Goal: Task Accomplishment & Management: Manage account settings

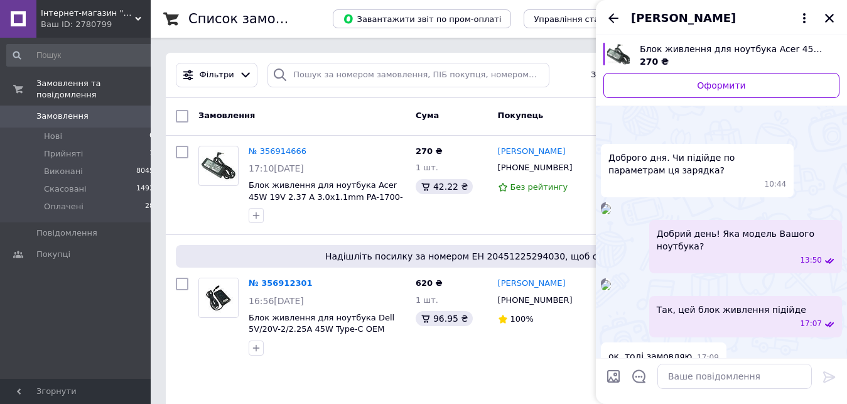
scroll to position [204, 0]
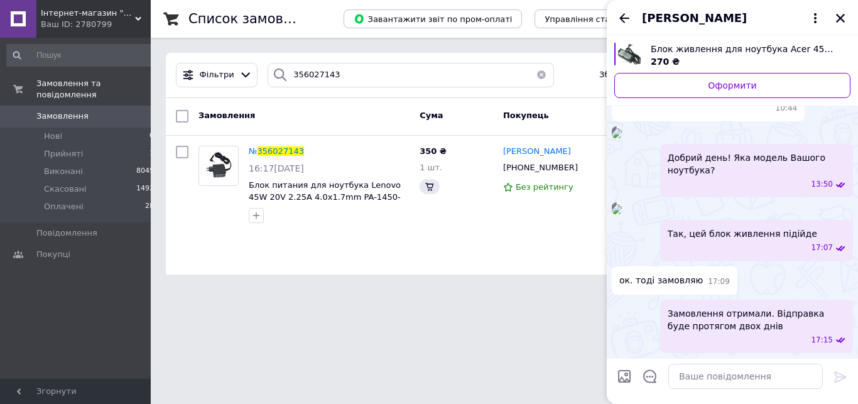
click at [824, 19] on div "[PERSON_NAME]" at bounding box center [732, 17] width 251 height 35
click at [838, 21] on icon "Закрити" at bounding box center [840, 18] width 9 height 9
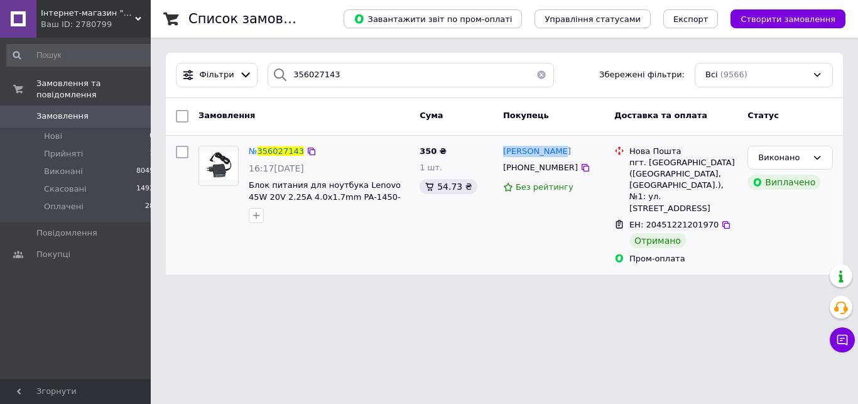
drag, startPoint x: 547, startPoint y: 154, endPoint x: 502, endPoint y: 155, distance: 45.2
click at [502, 155] on div "[PERSON_NAME]" at bounding box center [554, 151] width 104 height 14
copy span "Юлія Кільова"
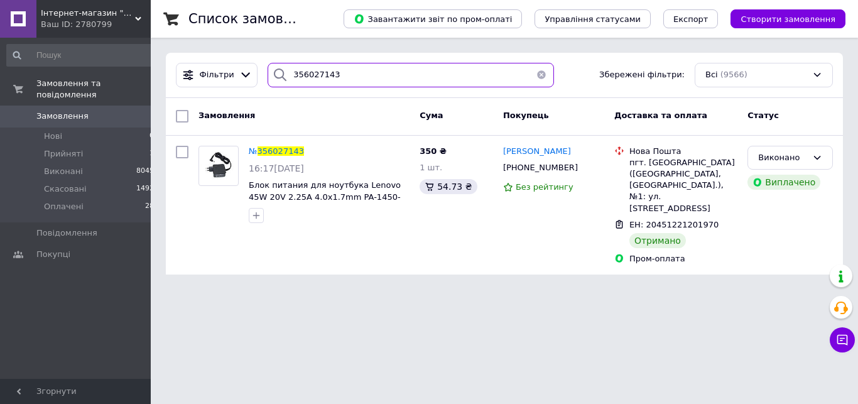
drag, startPoint x: 376, startPoint y: 78, endPoint x: 202, endPoint y: 58, distance: 174.5
click at [268, 63] on input "356027143" at bounding box center [411, 75] width 286 height 25
paste input "5998858"
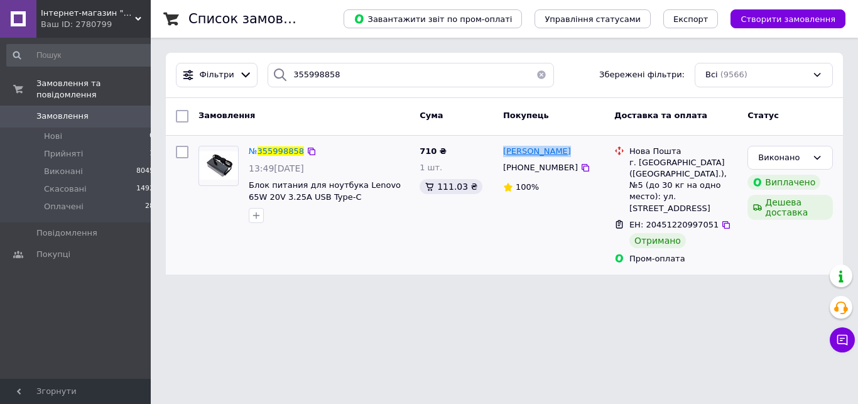
drag, startPoint x: 562, startPoint y: 153, endPoint x: 509, endPoint y: 156, distance: 52.9
click at [501, 156] on div "Ірина Разенко +380674761760 100%" at bounding box center [553, 205] width 111 height 129
copy span "Ірина Разенко"
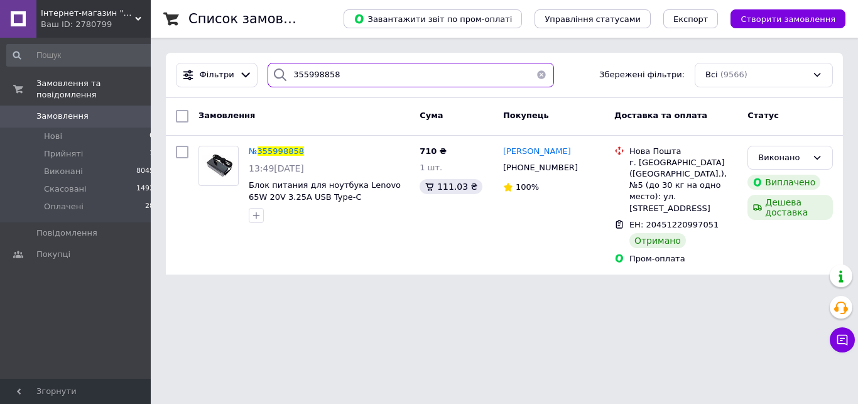
drag, startPoint x: 348, startPoint y: 68, endPoint x: 280, endPoint y: 53, distance: 70.1
click at [280, 63] on input "355998858" at bounding box center [411, 75] width 286 height 25
paste input "6325334"
type input "356325334"
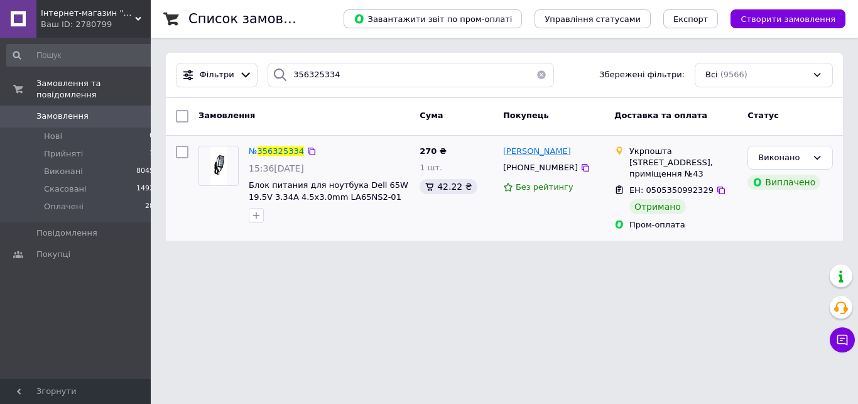
drag, startPoint x: 594, startPoint y: 152, endPoint x: 506, endPoint y: 156, distance: 88.7
click at [506, 156] on div "[PERSON_NAME]" at bounding box center [554, 151] width 104 height 14
copy span "[PERSON_NAME]"
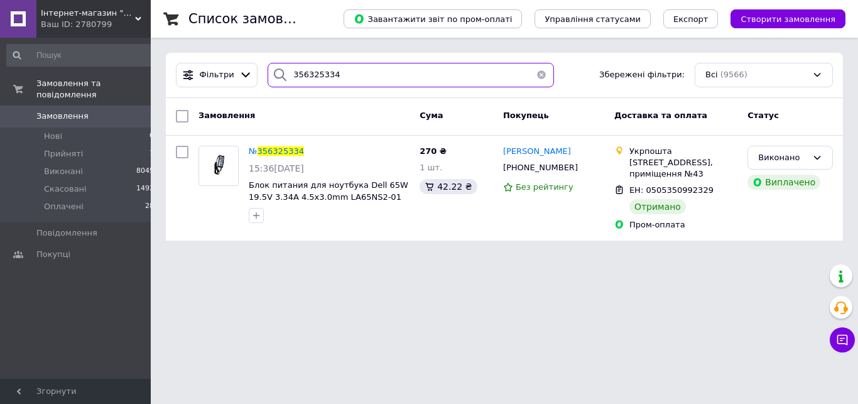
drag, startPoint x: 338, startPoint y: 75, endPoint x: 221, endPoint y: 65, distance: 117.9
click at [268, 65] on input "356325334" at bounding box center [411, 75] width 286 height 25
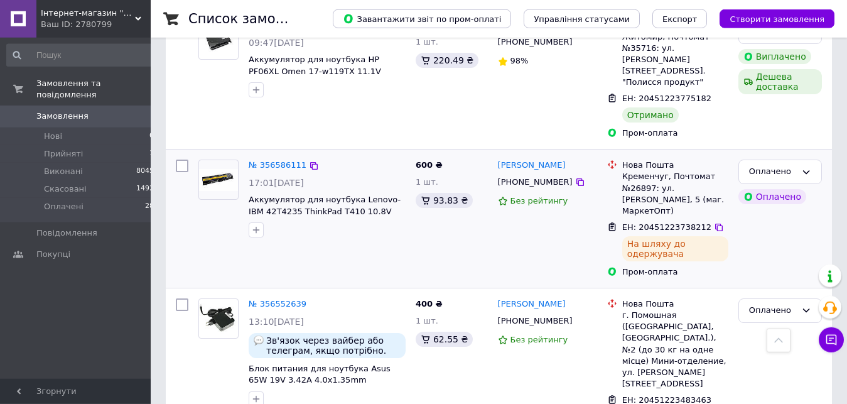
scroll to position [2418, 0]
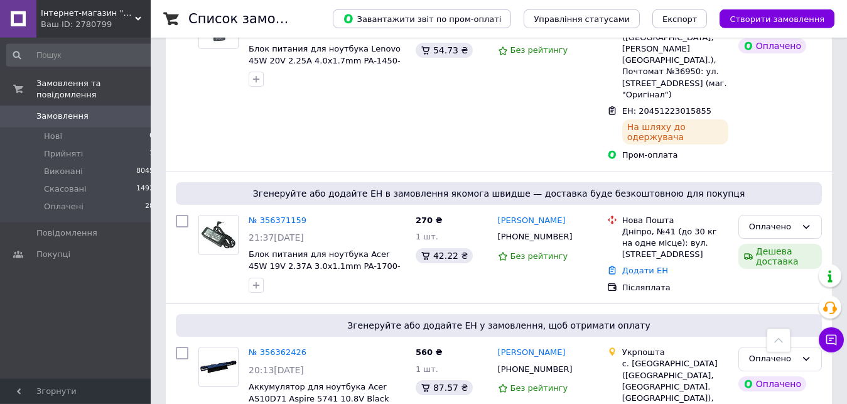
scroll to position [897, 0]
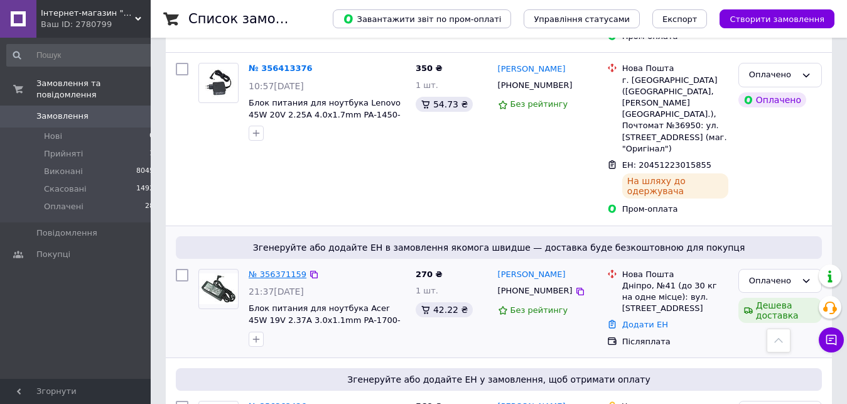
click at [286, 270] on link "№ 356371159" at bounding box center [278, 274] width 58 height 9
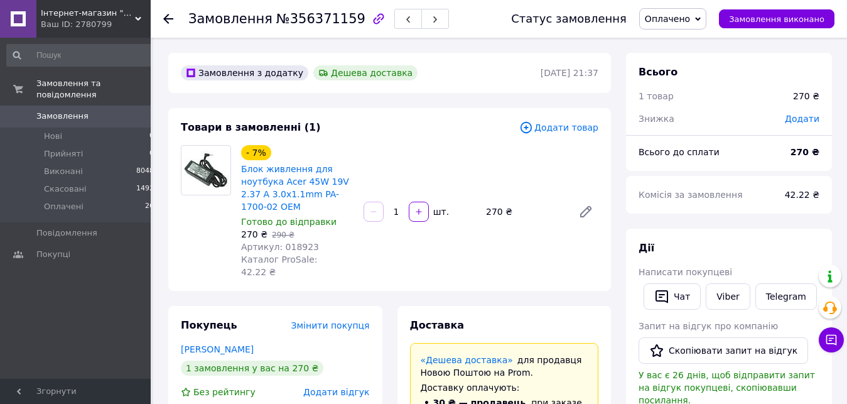
click at [305, 22] on span "№356371159" at bounding box center [320, 18] width 89 height 15
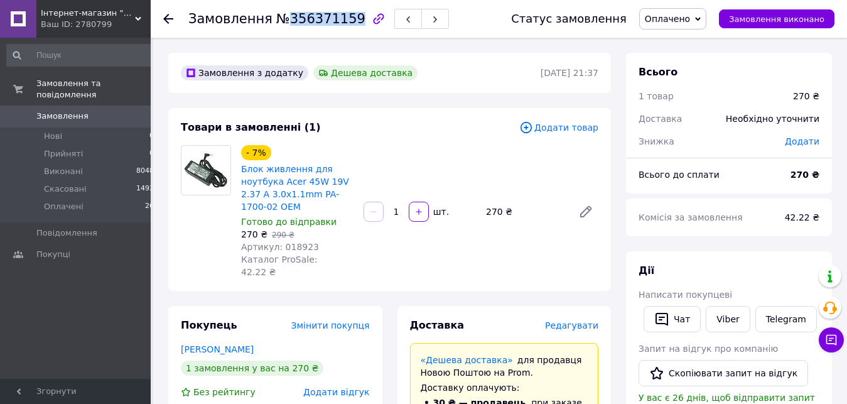
click at [305, 21] on span "№356371159" at bounding box center [320, 18] width 89 height 15
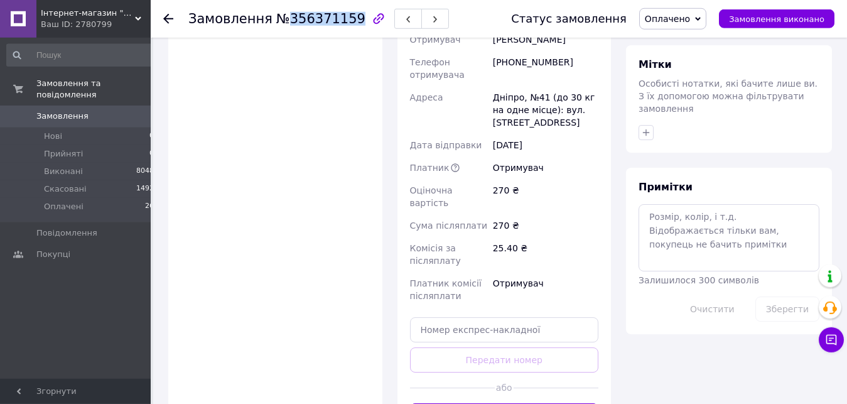
scroll to position [577, 0]
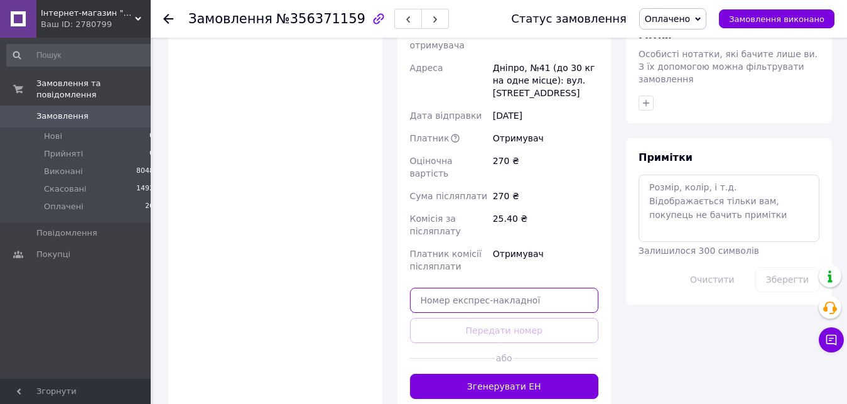
click at [482, 288] on input "text" at bounding box center [504, 300] width 189 height 25
paste input "20451223012609"
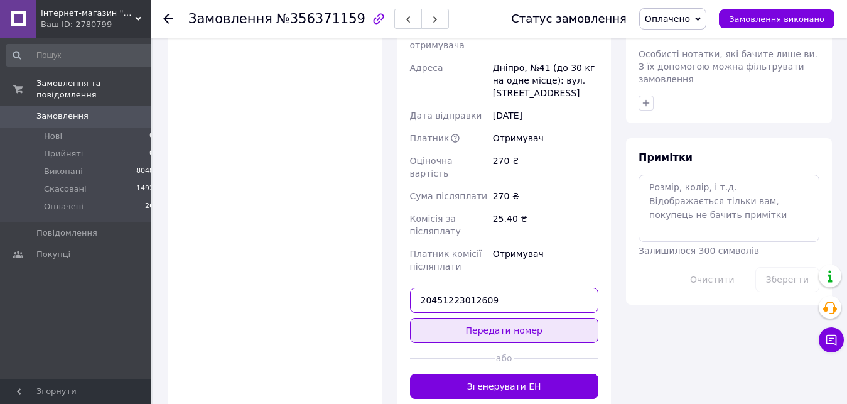
type input "20451223012609"
click at [503, 318] on button "Передати номер" at bounding box center [504, 330] width 189 height 25
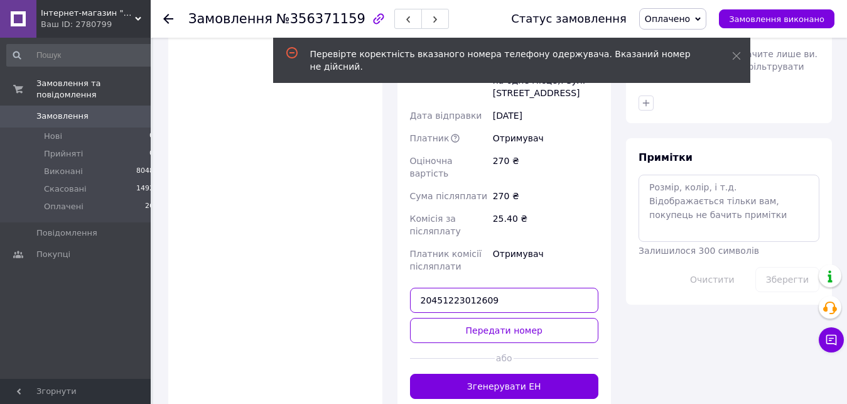
click at [422, 288] on input "20451223012609" at bounding box center [504, 300] width 189 height 25
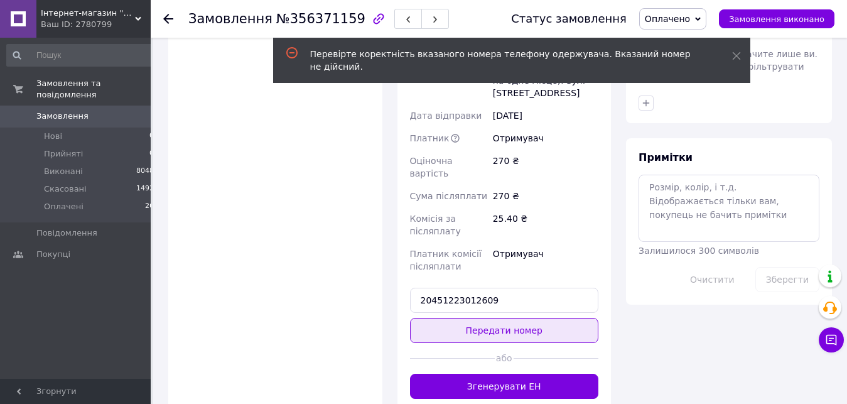
click at [503, 318] on button "Передати номер" at bounding box center [504, 330] width 189 height 25
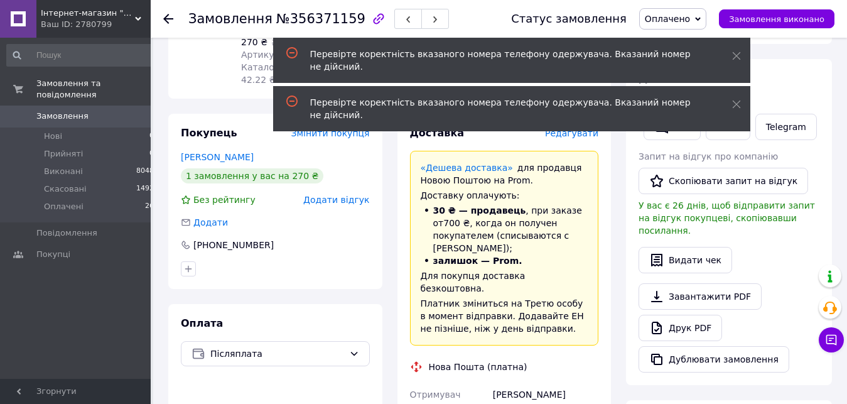
scroll to position [0, 0]
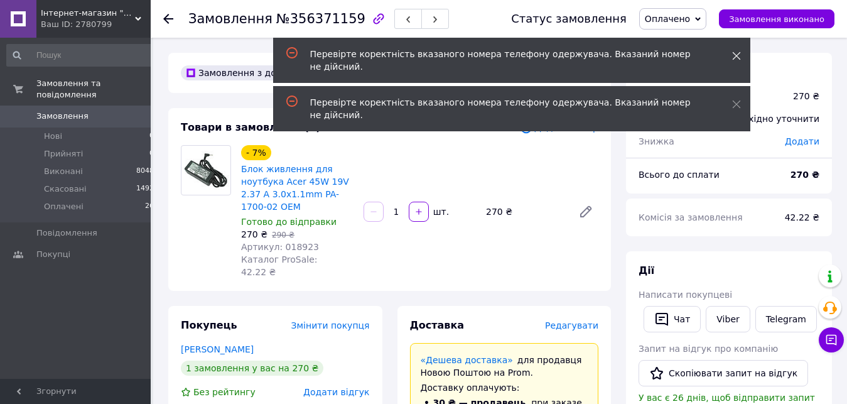
click at [737, 56] on use at bounding box center [737, 56] width 8 height 8
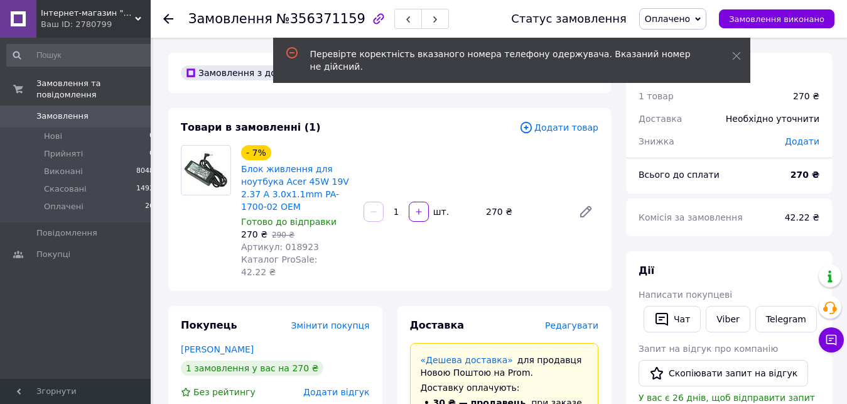
drag, startPoint x: 737, startPoint y: 53, endPoint x: 309, endPoint y: 150, distance: 438.6
click at [736, 52] on icon at bounding box center [737, 56] width 9 height 9
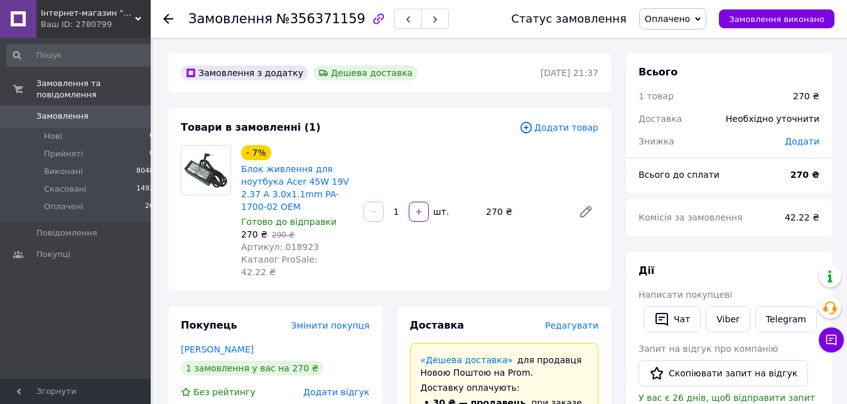
click at [312, 24] on span "№356371159" at bounding box center [320, 18] width 89 height 15
copy span "356371159"
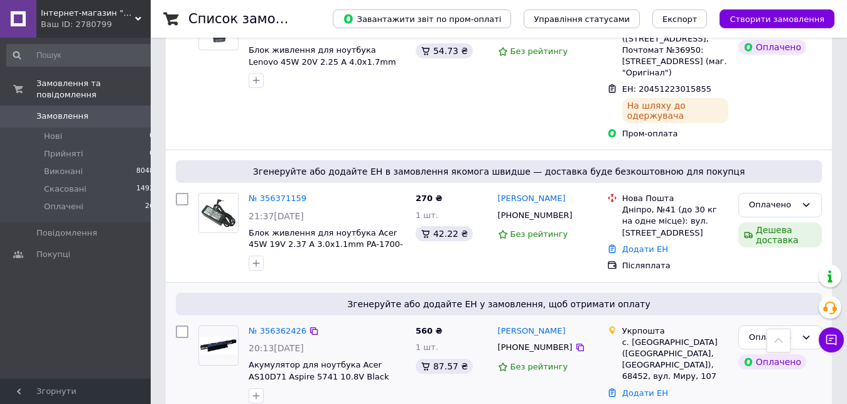
scroll to position [961, 0]
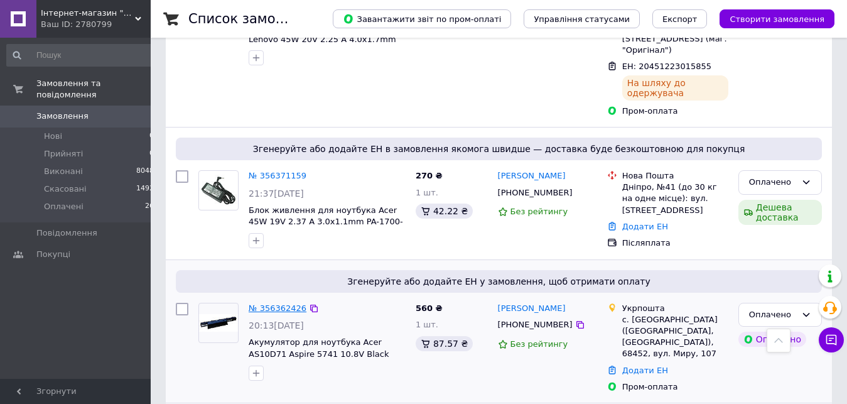
click at [278, 303] on link "№ 356362426" at bounding box center [278, 307] width 58 height 9
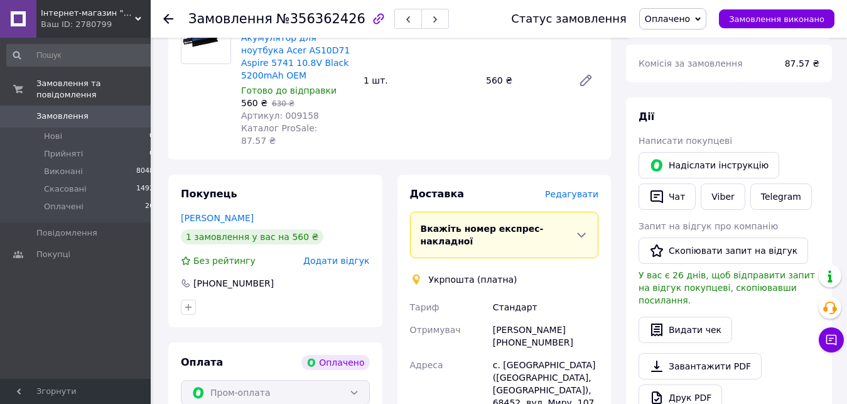
click at [315, 19] on span "№356362426" at bounding box center [320, 18] width 89 height 15
copy span "356362426"
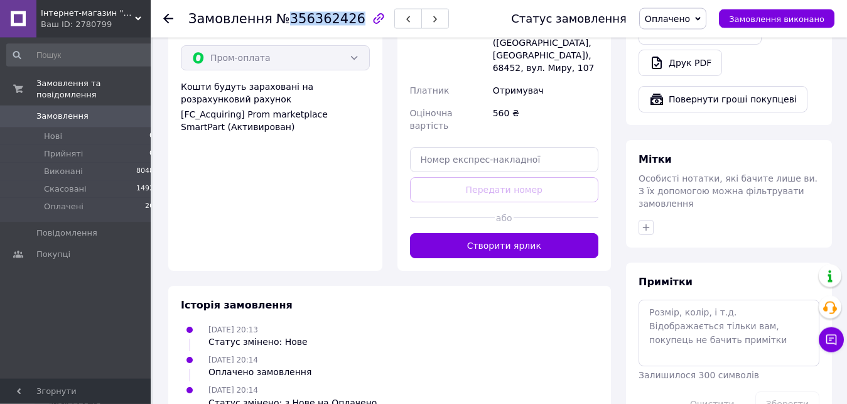
scroll to position [521, 0]
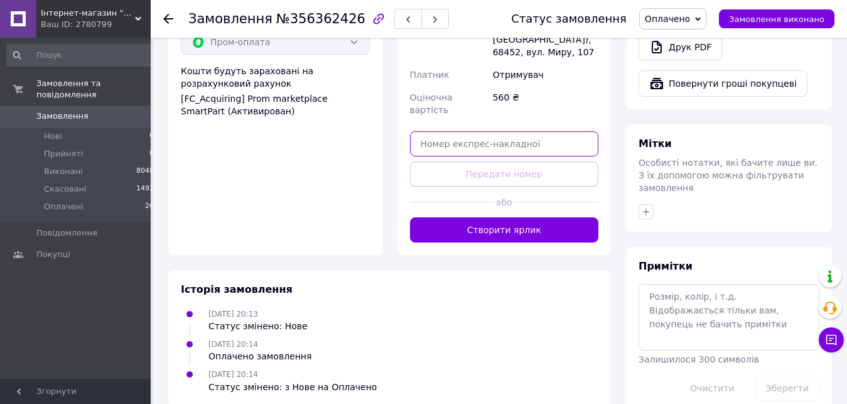
click at [500, 131] on input "text" at bounding box center [504, 143] width 189 height 25
paste input "0505351278891"
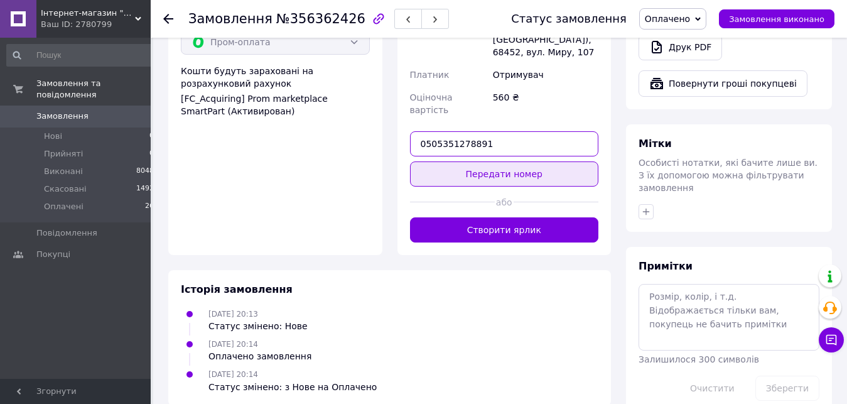
type input "0505351278891"
click at [501, 161] on button "Передати номер" at bounding box center [504, 173] width 189 height 25
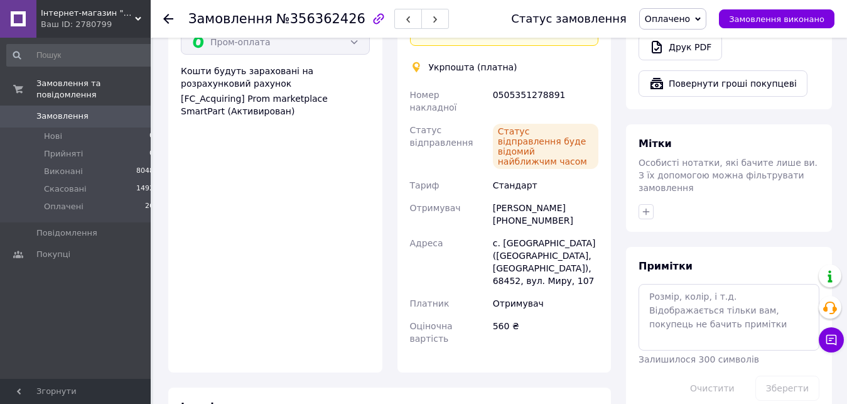
scroll to position [200, 0]
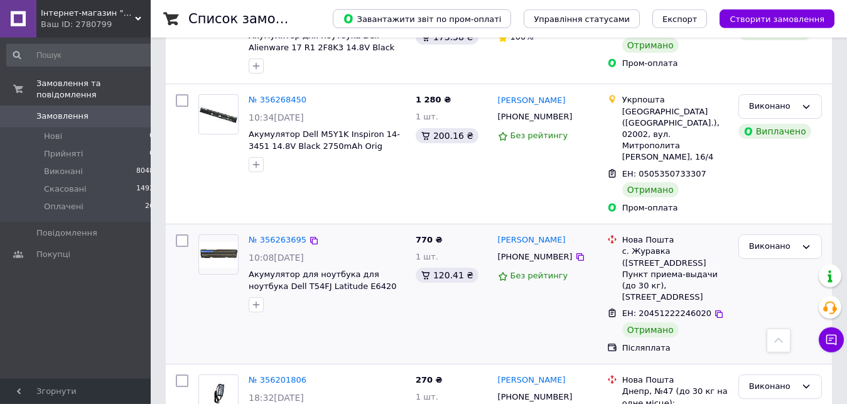
scroll to position [2275, 0]
